Goal: Navigation & Orientation: Find specific page/section

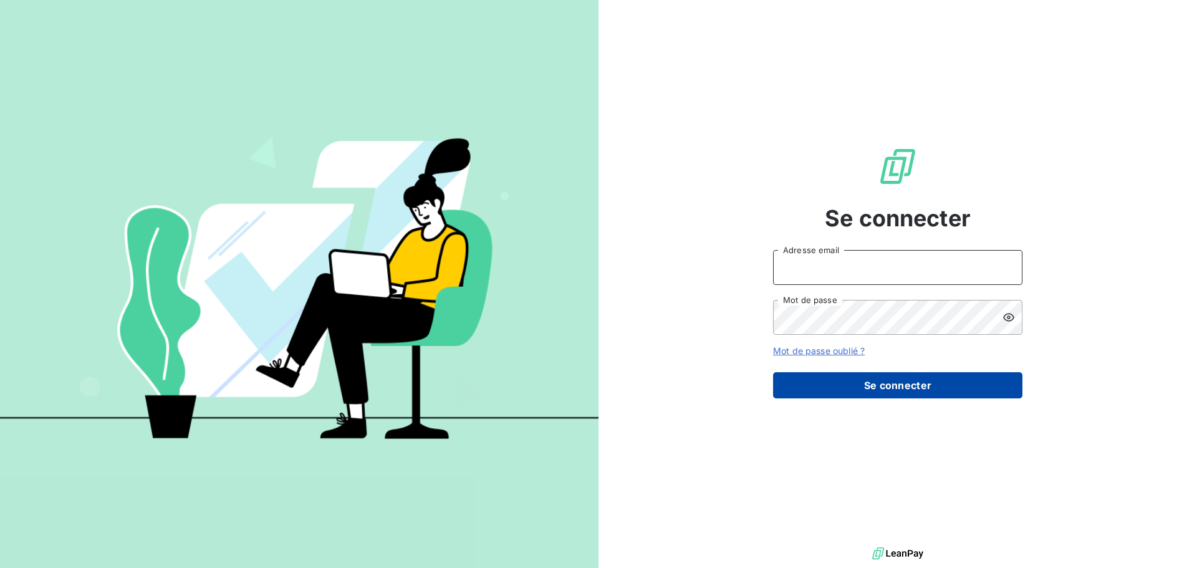
type input "[EMAIL_ADDRESS][DOMAIN_NAME]"
click at [904, 380] on button "Se connecter" at bounding box center [897, 385] width 249 height 26
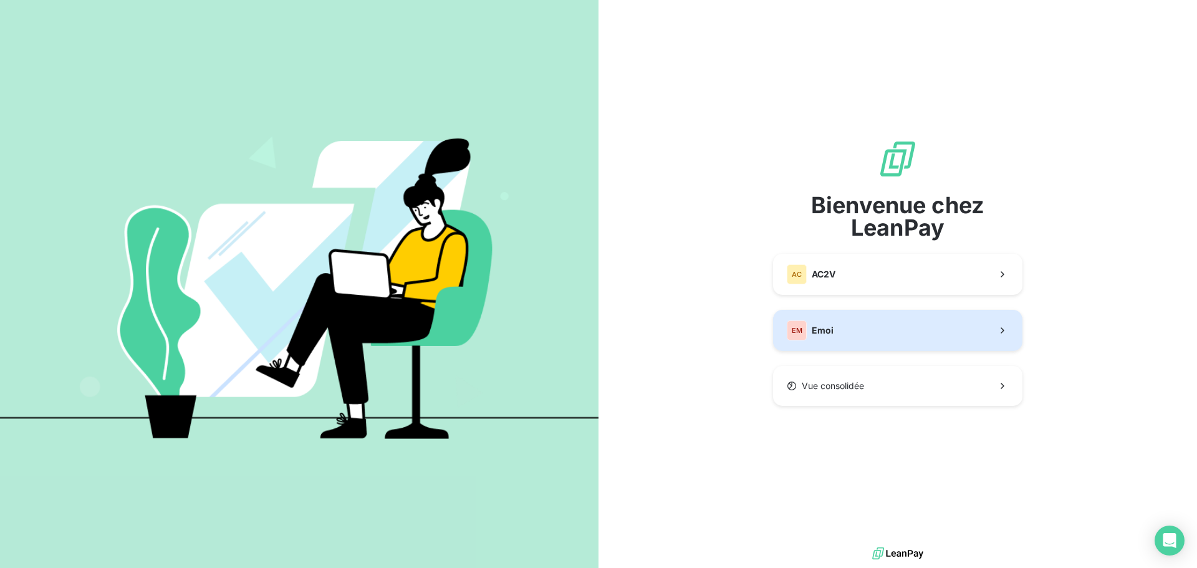
click at [831, 332] on span "Emoi" at bounding box center [822, 330] width 22 height 12
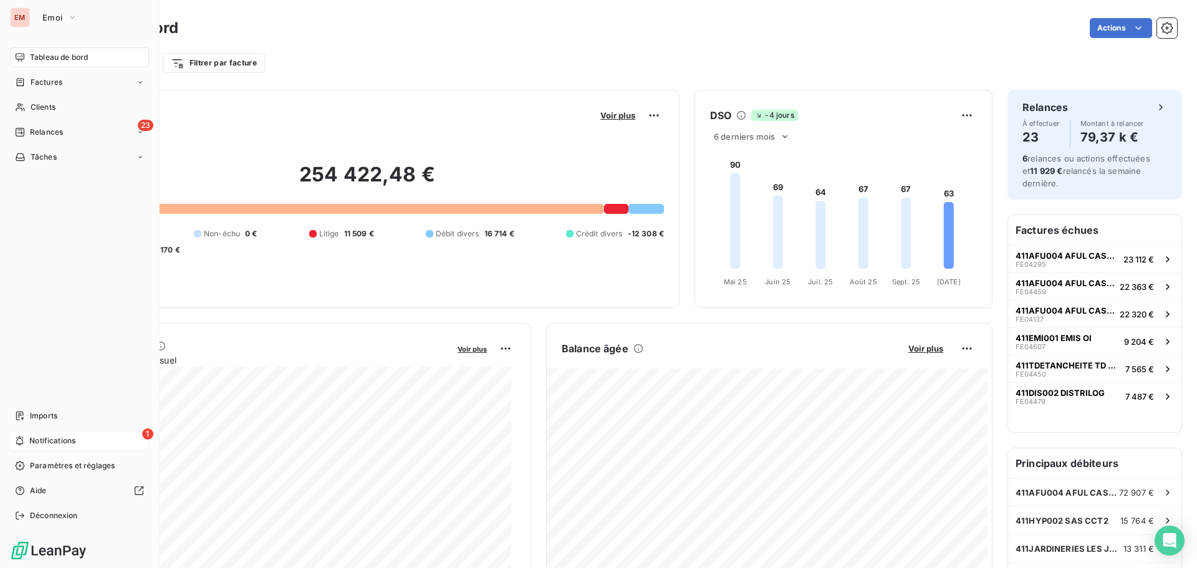
click at [25, 432] on div "1 Notifications" at bounding box center [79, 441] width 139 height 20
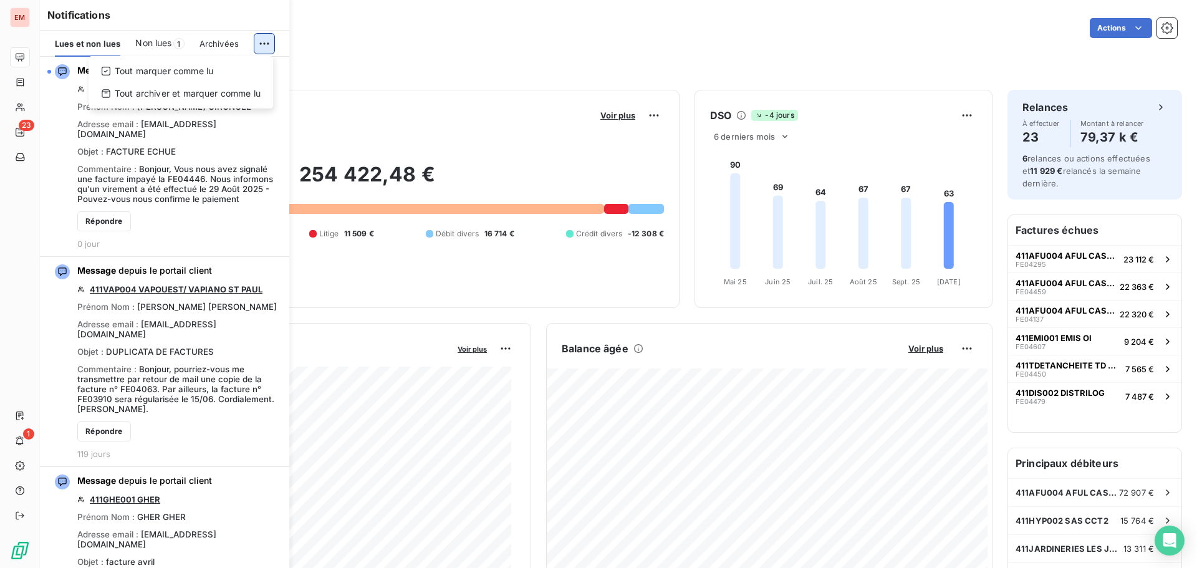
click at [262, 46] on html "EM 23 1 Tableau de bord Actions Filtrer par client Filtrer par facture Encours …" at bounding box center [598, 284] width 1197 height 568
click at [343, 29] on html "EM 23 1 Tableau de bord Actions Filtrer par client Filtrer par facture Encours …" at bounding box center [598, 284] width 1197 height 568
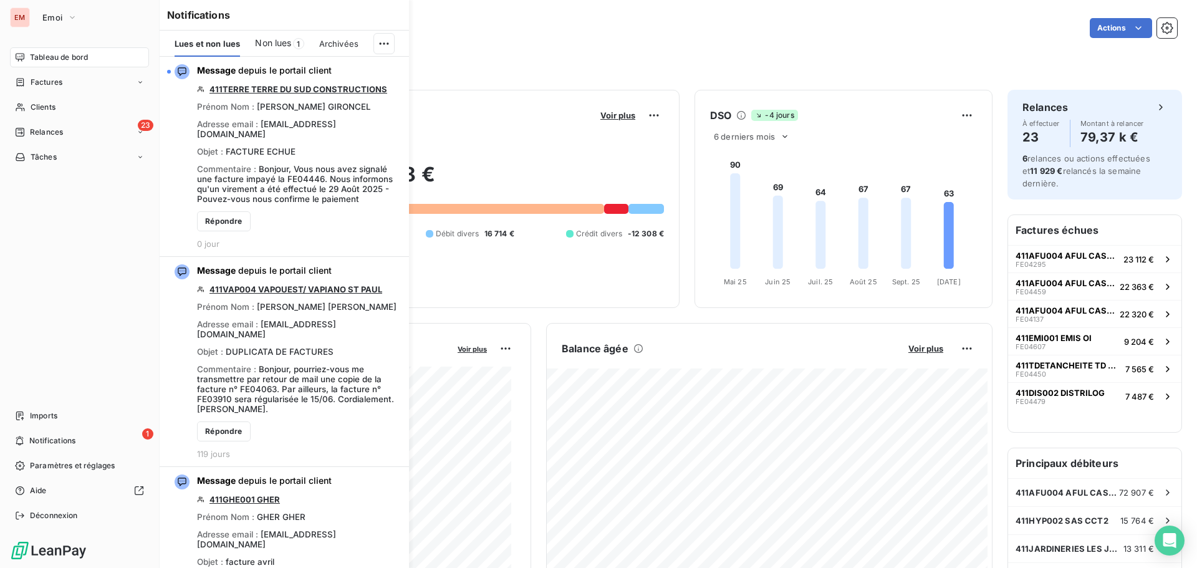
drag, startPoint x: 32, startPoint y: 60, endPoint x: 29, endPoint y: 54, distance: 7.0
click at [32, 59] on span "Tableau de bord" at bounding box center [59, 57] width 58 height 11
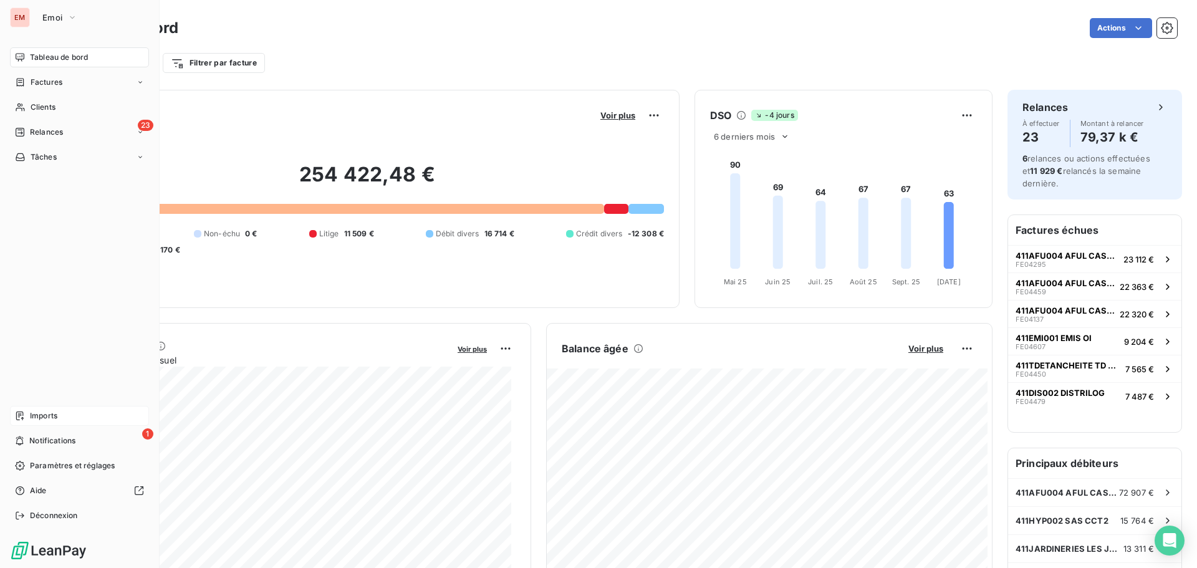
click at [36, 408] on div "Imports" at bounding box center [79, 416] width 139 height 20
click at [70, 418] on div "Imports" at bounding box center [79, 416] width 139 height 20
click at [55, 418] on span "Imports" at bounding box center [43, 415] width 27 height 11
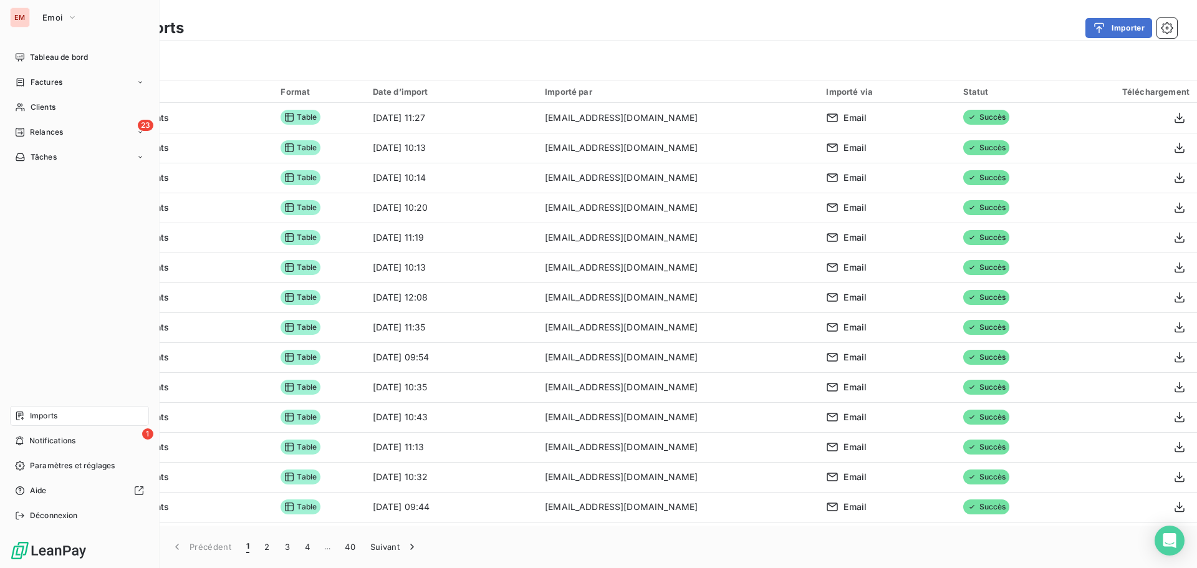
click at [36, 57] on span "Tableau de bord" at bounding box center [59, 57] width 58 height 11
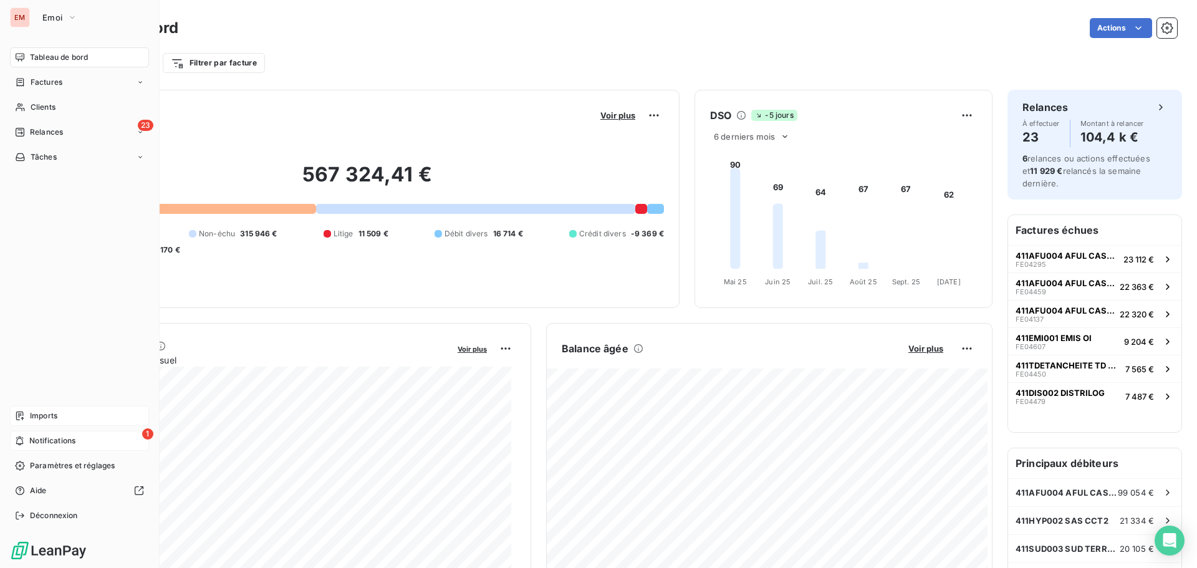
click at [74, 439] on span "Notifications" at bounding box center [52, 440] width 46 height 11
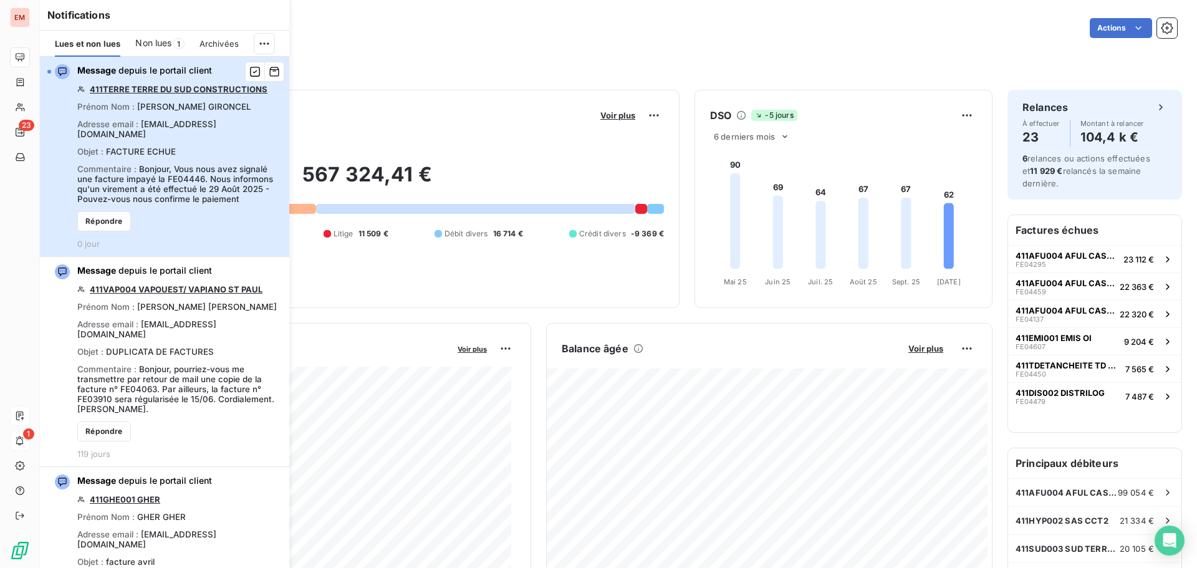
click at [198, 219] on div "Message depuis le portail client 411TERRE TERRE DU SUD CONSTRUCTIONS Prénom Nom…" at bounding box center [179, 156] width 204 height 184
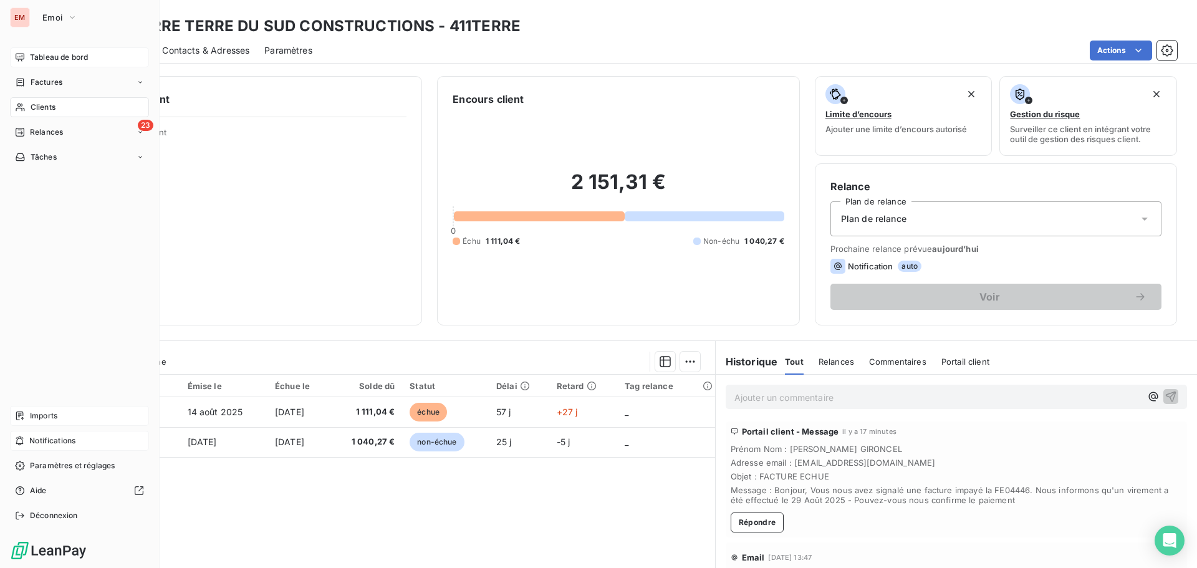
click at [31, 59] on span "Tableau de bord" at bounding box center [59, 57] width 58 height 11
